Goal: Obtain resource: Download file/media

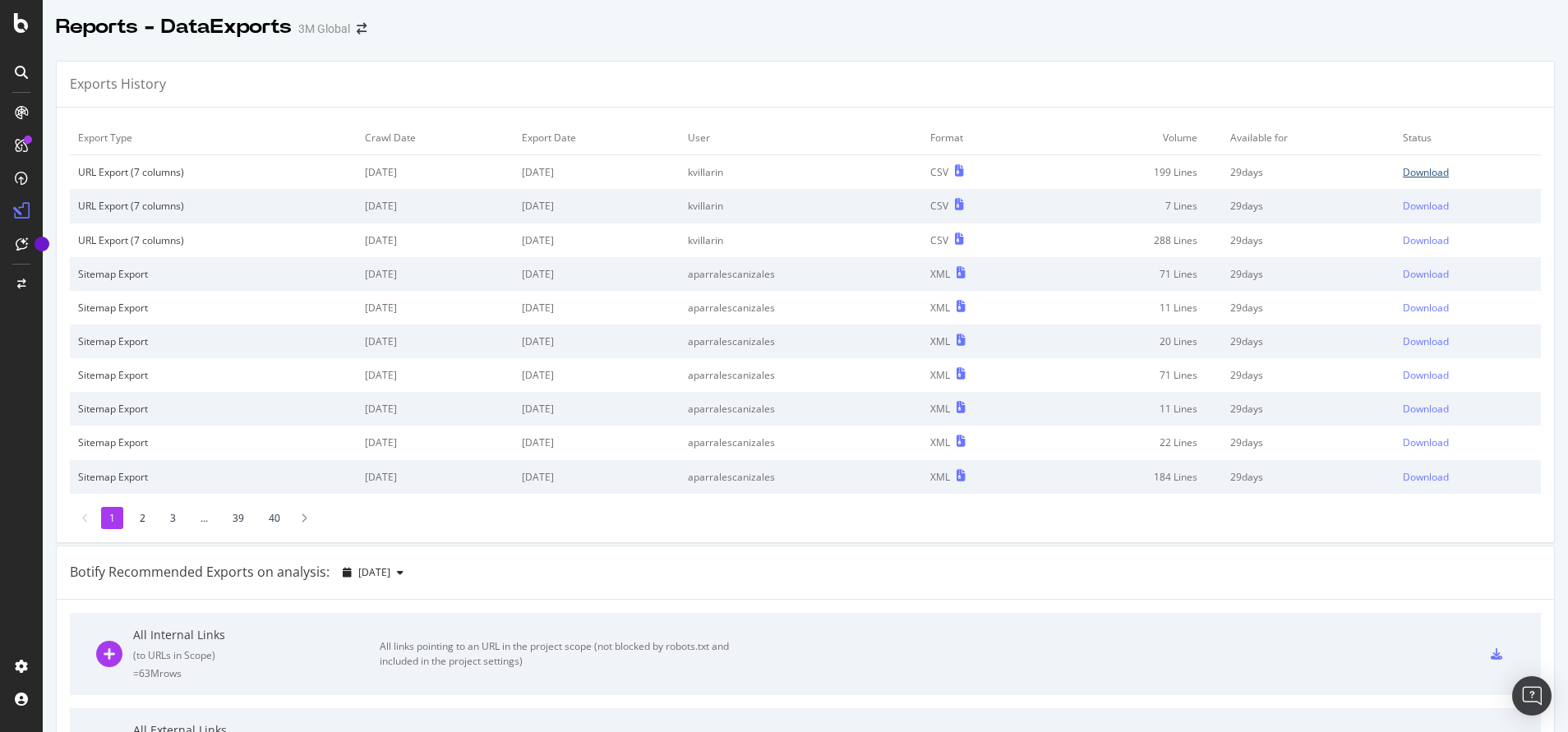
click at [1403, 170] on div "Download" at bounding box center [1426, 172] width 46 height 14
click at [672, 42] on div at bounding box center [805, 44] width 1525 height 7
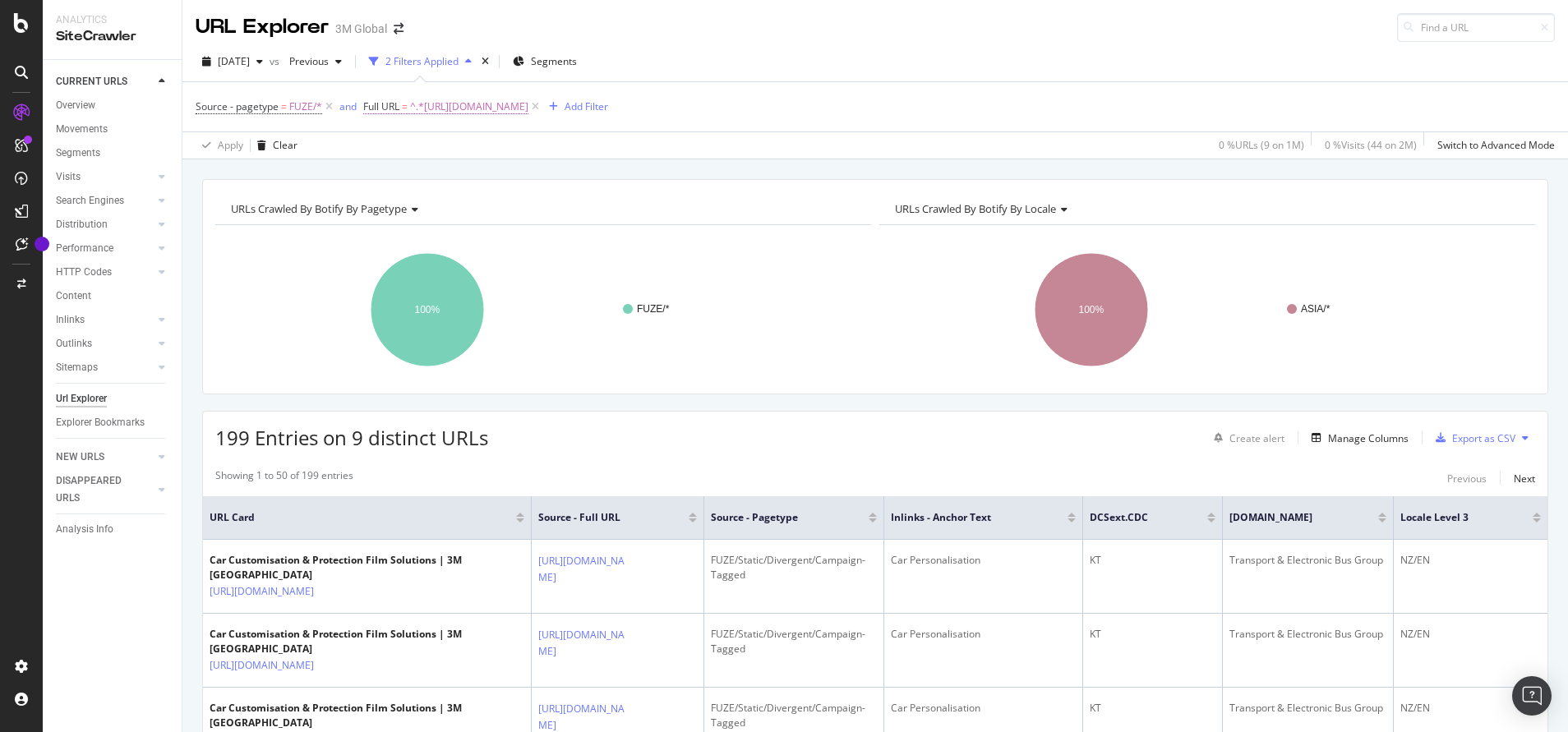
click at [528, 110] on span "^.*[URL][DOMAIN_NAME]" at bounding box center [469, 107] width 118 height 23
click at [520, 180] on input "[URL][DOMAIN_NAME]" at bounding box center [455, 175] width 155 height 26
paste input "post-factory-install"
type input "[URL][DOMAIN_NAME]"
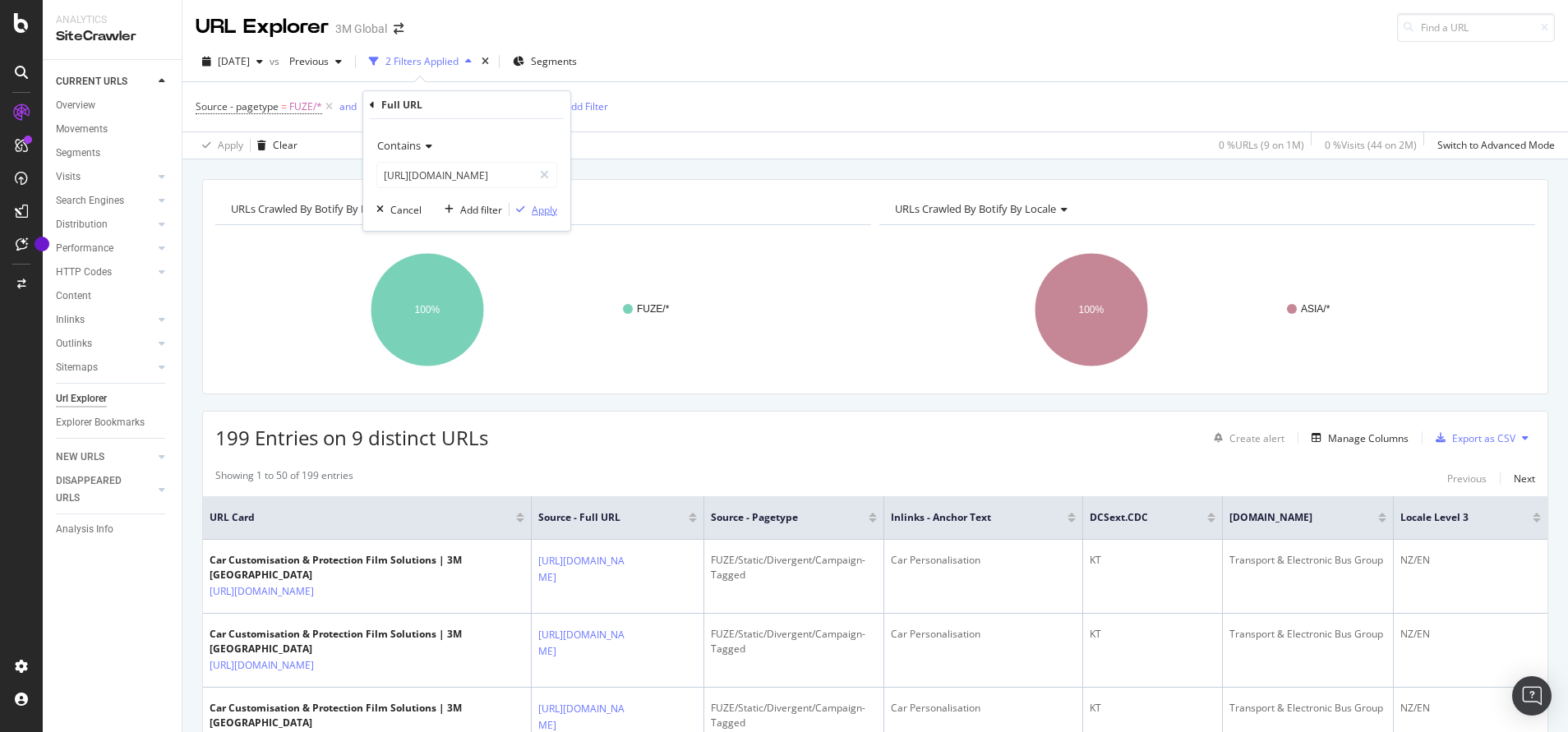
scroll to position [0, 0]
click at [538, 212] on div "Apply" at bounding box center [544, 210] width 25 height 14
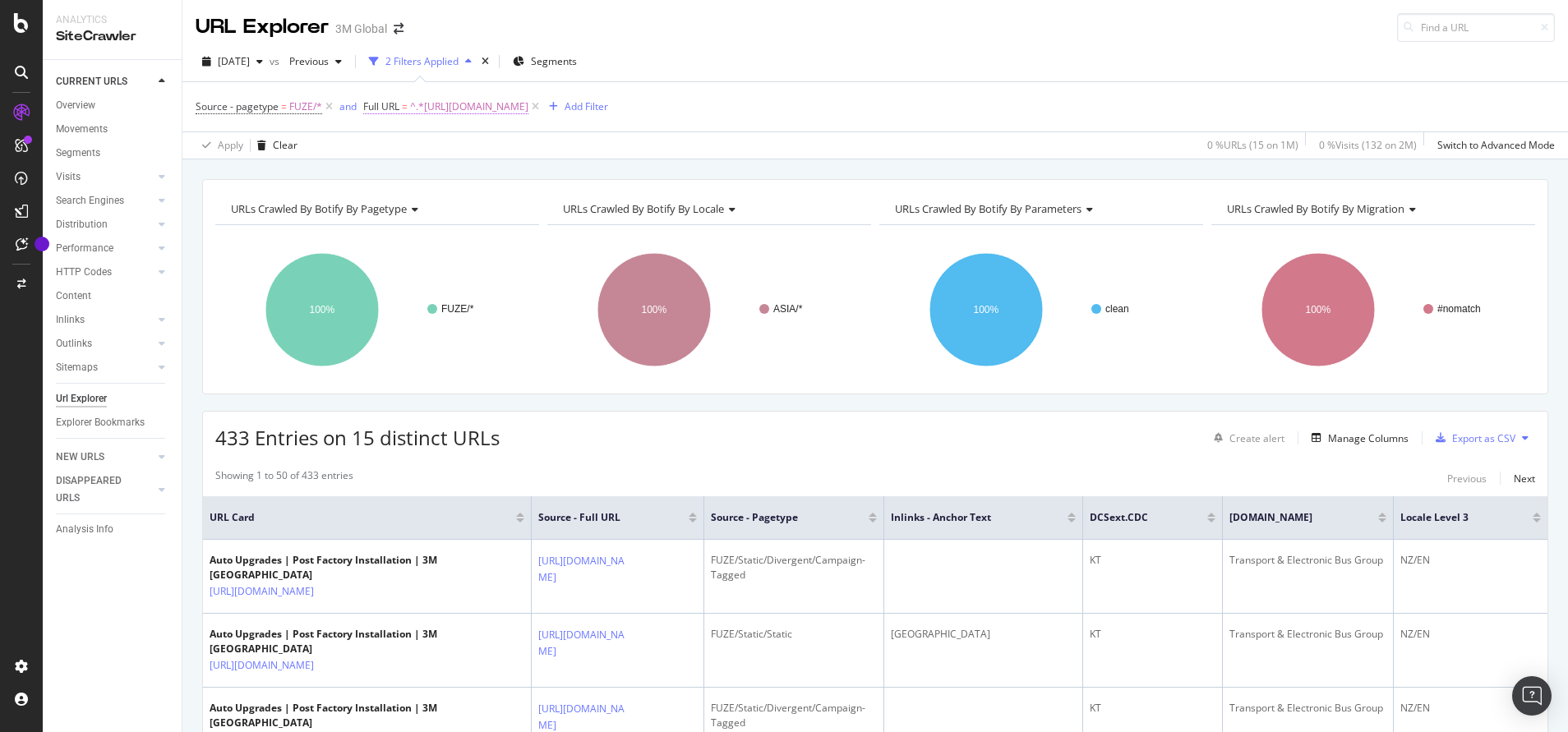
click at [528, 101] on span "^.*[URL][DOMAIN_NAME]" at bounding box center [469, 107] width 118 height 23
click at [498, 174] on input "[URL][DOMAIN_NAME]" at bounding box center [455, 175] width 155 height 26
click at [704, 158] on div "Apply Clear 0 % URLs ( 15 on 1M ) 0 % Visits ( 132 on 2M ) Switch to Advanced M…" at bounding box center [875, 145] width 1386 height 27
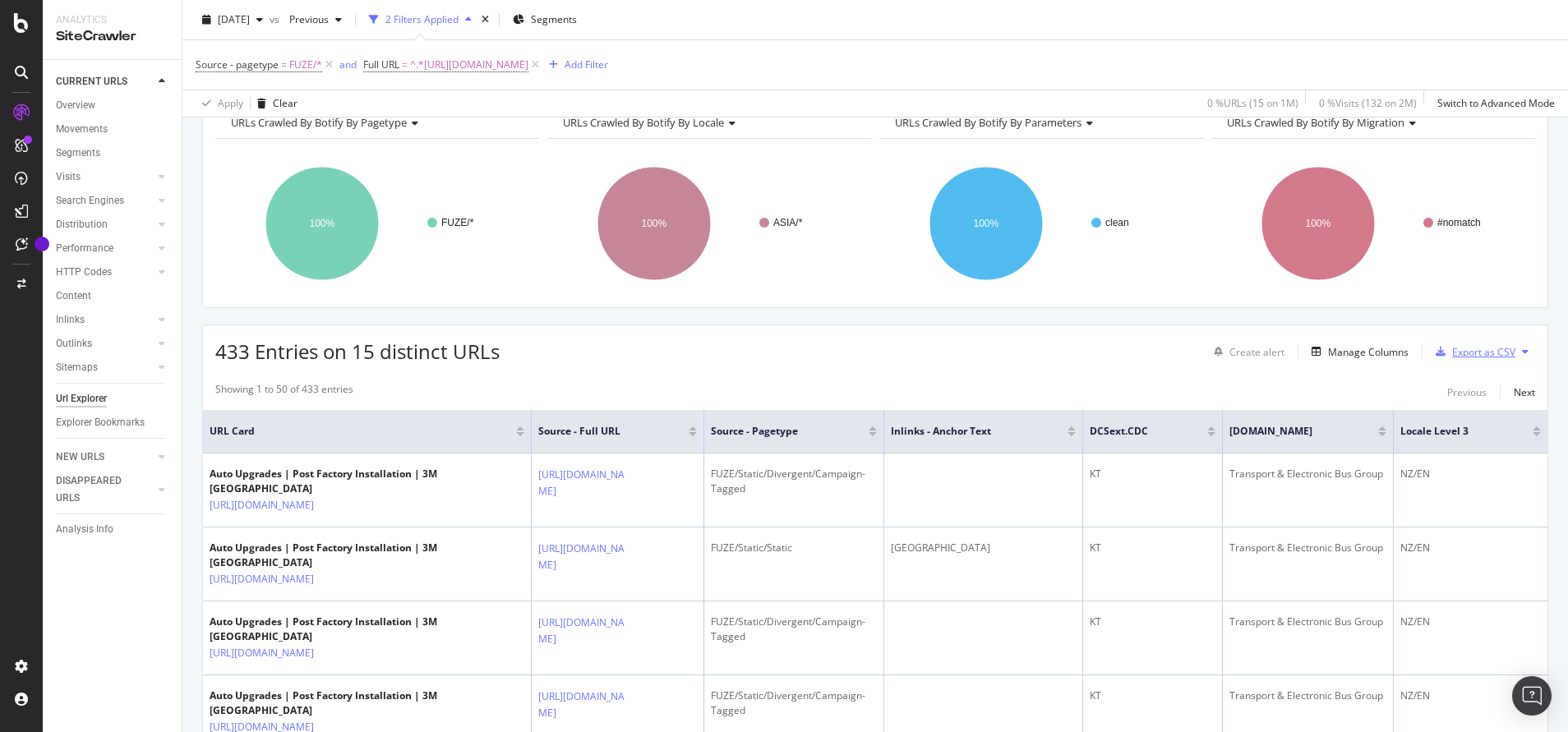
click at [1477, 363] on div "Export as CSV" at bounding box center [1472, 351] width 86 height 24
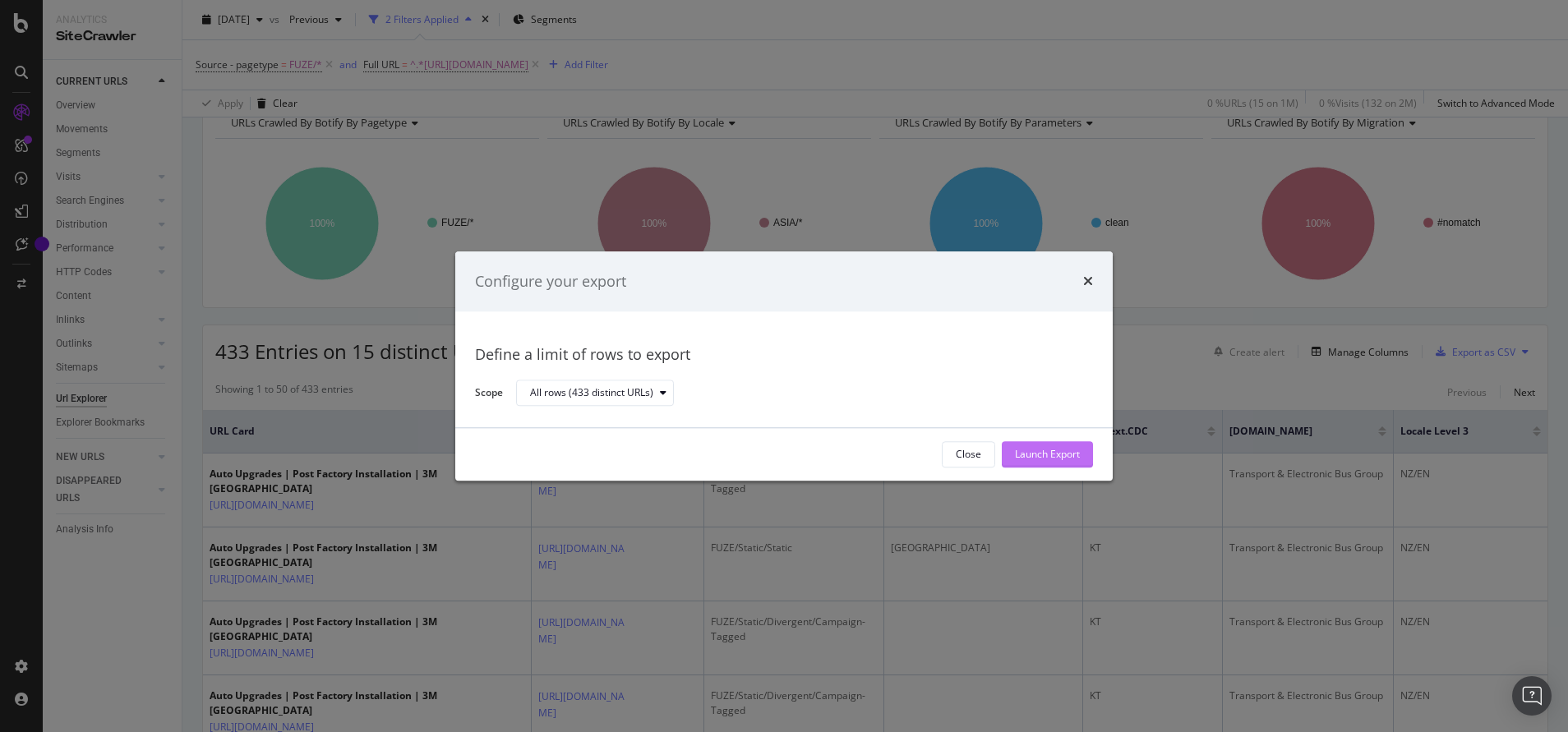
click at [1027, 454] on div "Launch Export" at bounding box center [1047, 454] width 65 height 14
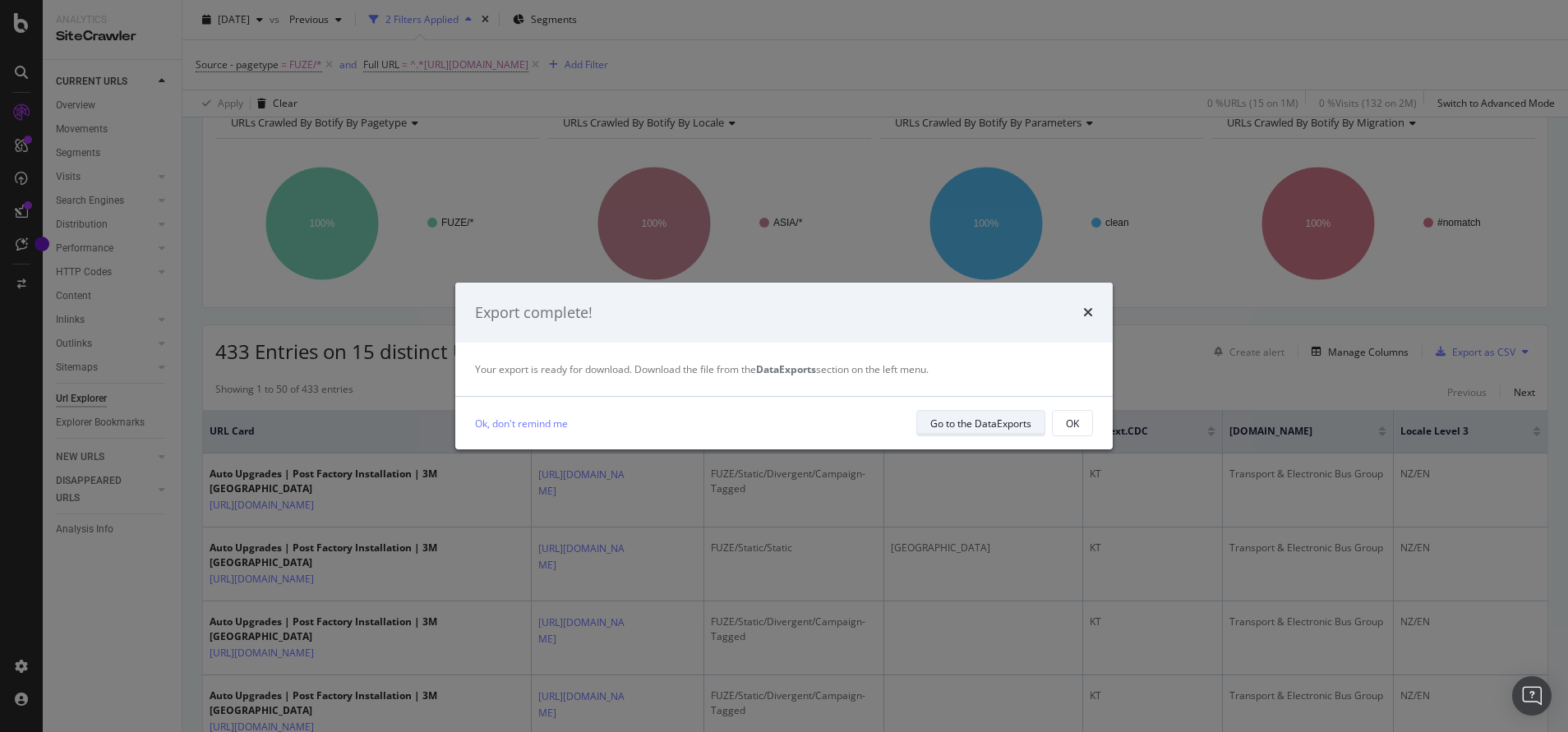
click at [976, 419] on div "Go to the DataExports" at bounding box center [981, 423] width 102 height 14
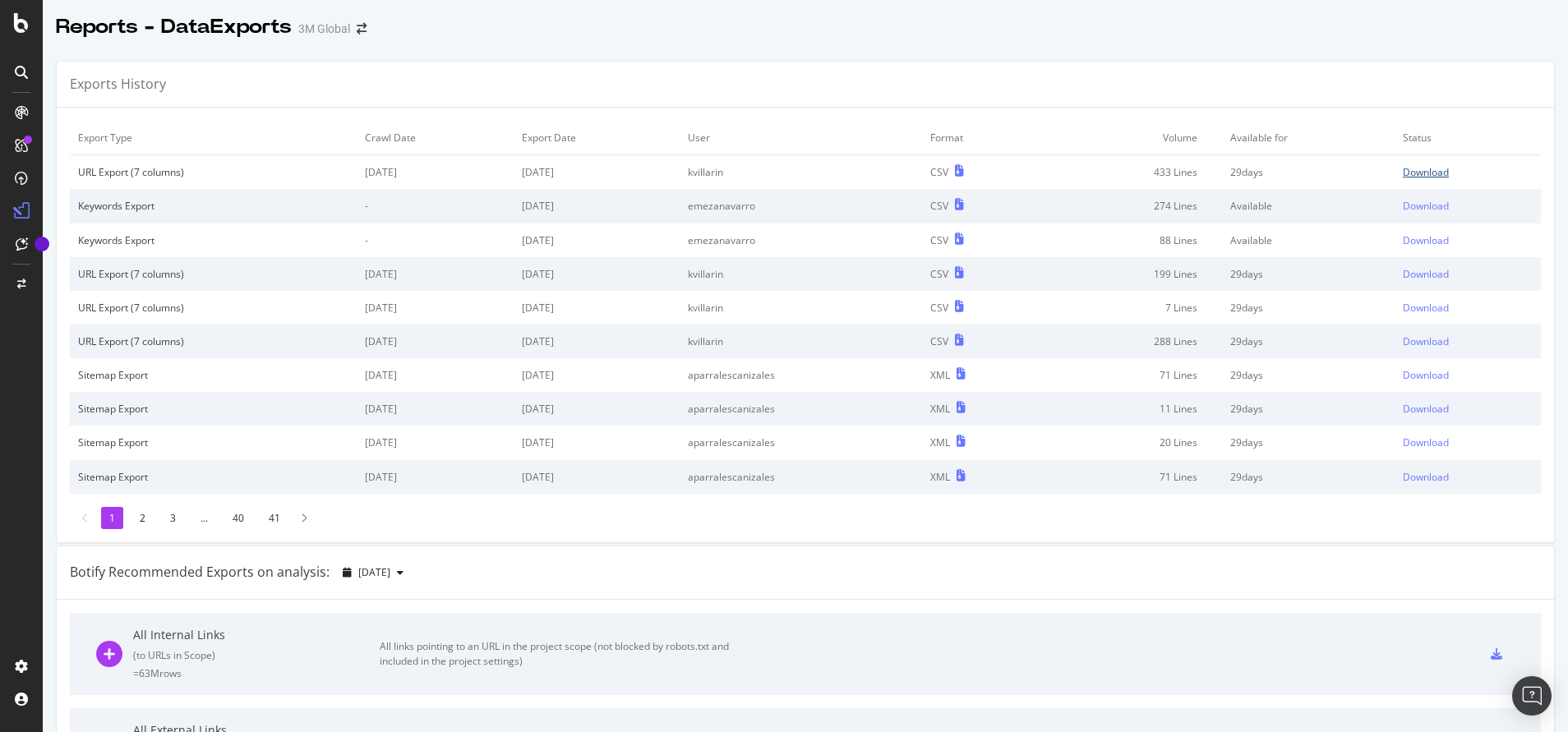
click at [1408, 174] on div "Download" at bounding box center [1426, 172] width 46 height 14
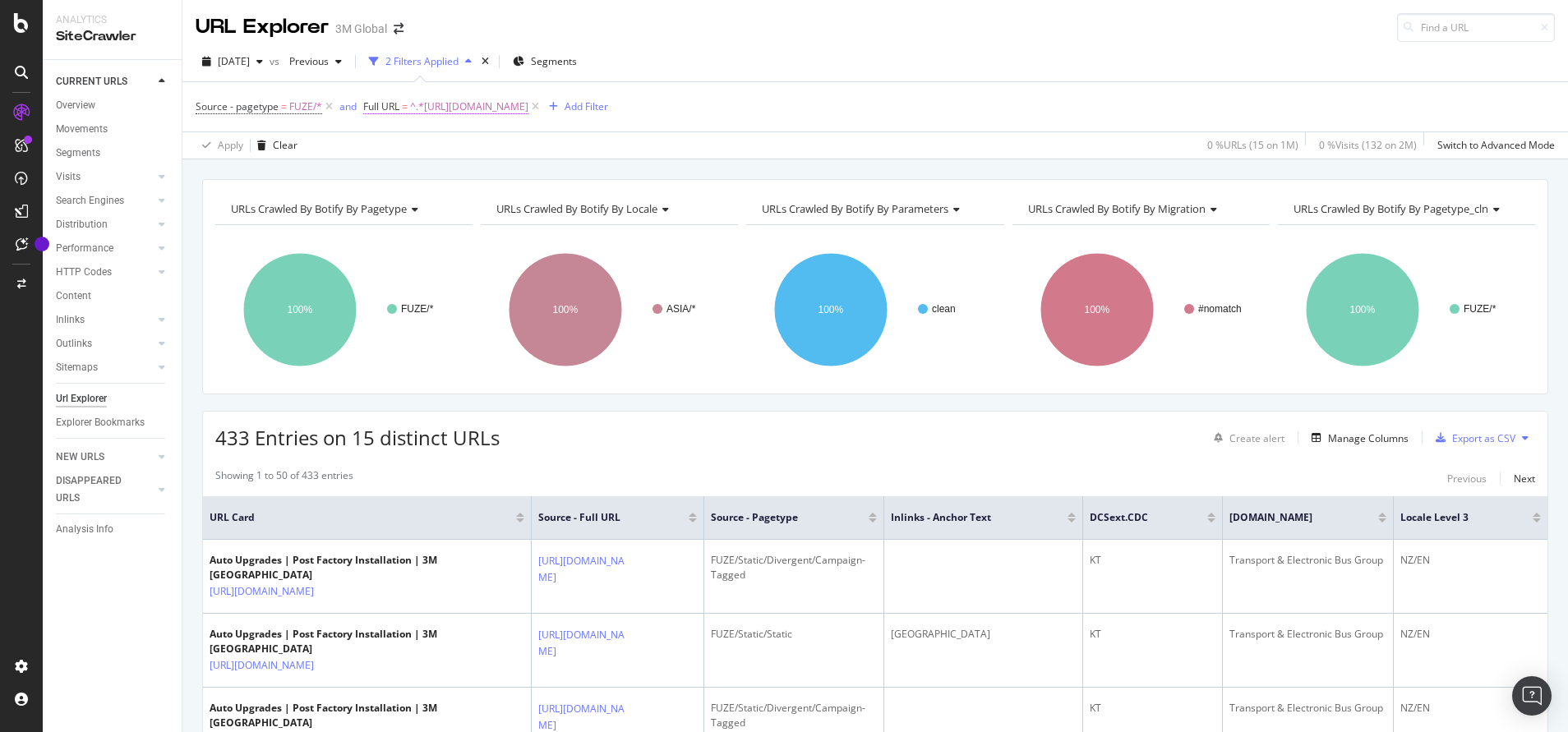
click at [528, 102] on span "^.*[URL][DOMAIN_NAME]" at bounding box center [469, 107] width 118 height 23
paste input "automotive-window-solutions"
click at [481, 177] on input "[URL][DOMAIN_NAME]" at bounding box center [455, 175] width 155 height 26
type input "[URL][DOMAIN_NAME]"
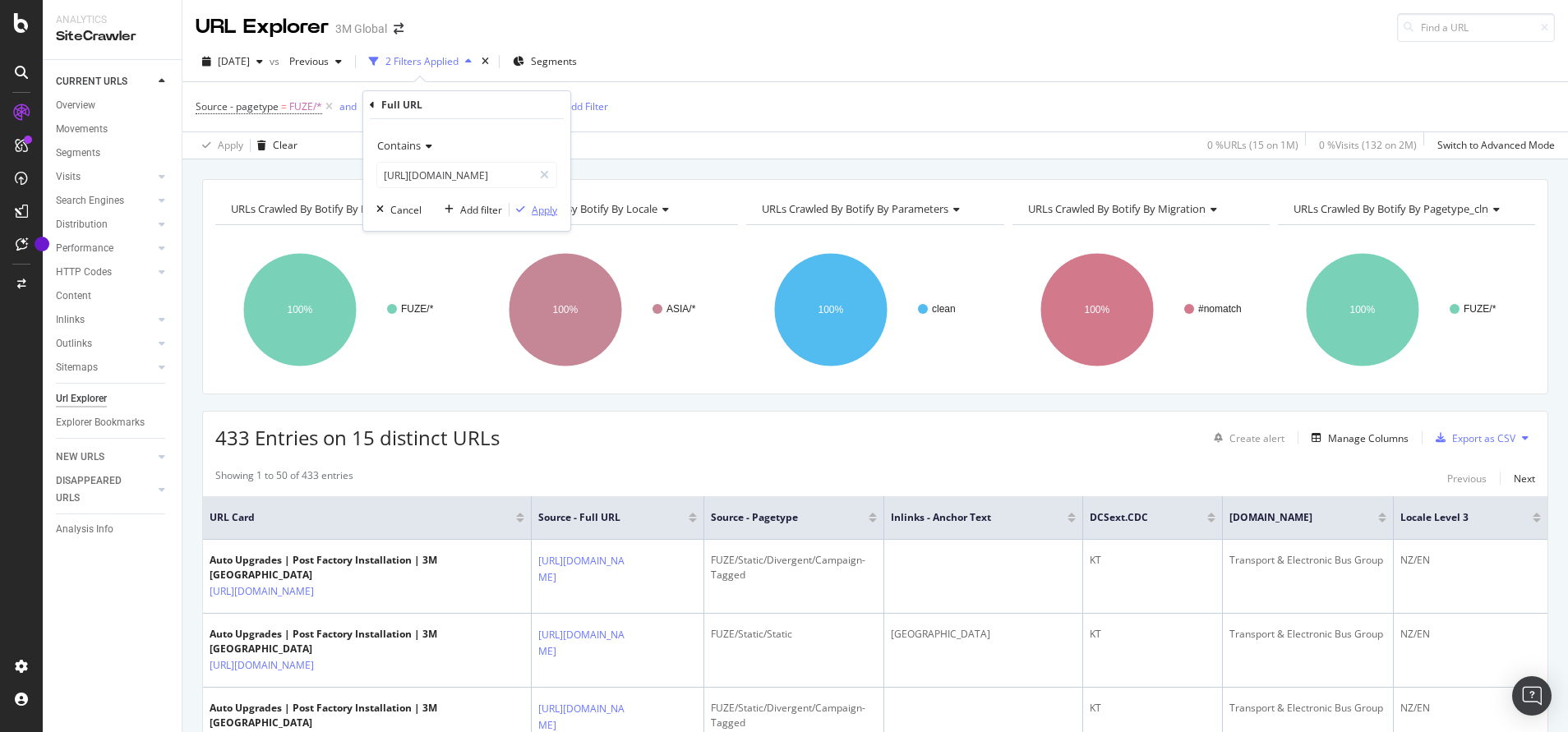
scroll to position [0, 0]
click at [546, 210] on div "Apply" at bounding box center [544, 210] width 25 height 14
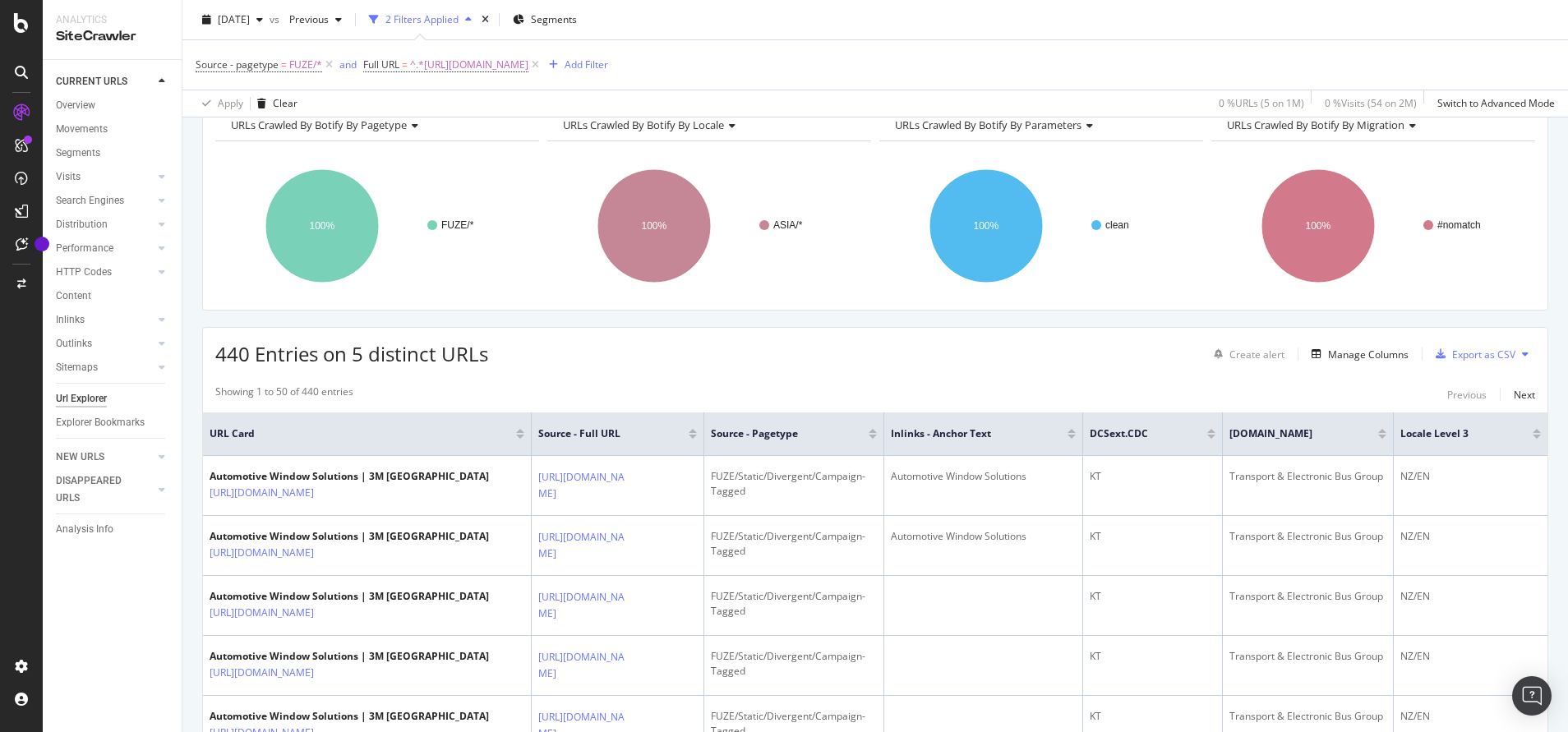
scroll to position [86, 0]
click at [1433, 356] on div "button" at bounding box center [1440, 352] width 23 height 10
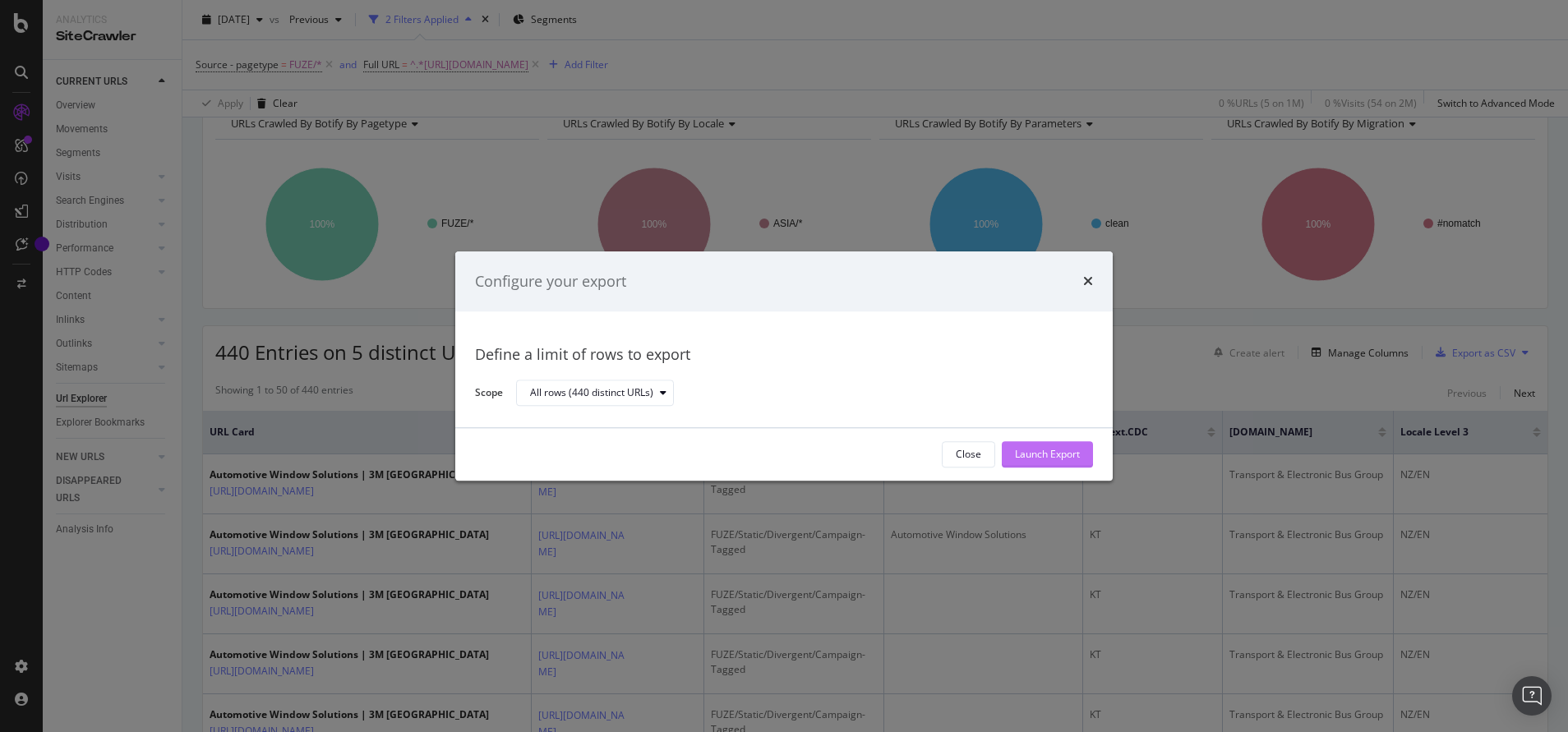
click at [1063, 455] on div "Launch Export" at bounding box center [1047, 454] width 65 height 14
